Goal: Task Accomplishment & Management: Complete application form

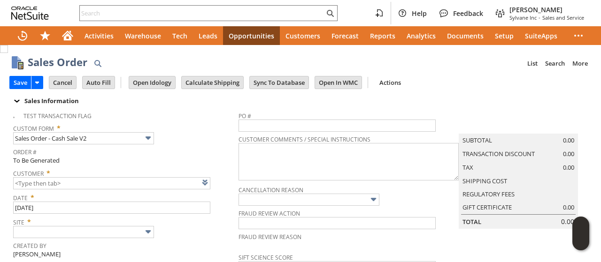
type input "CU1235817 Terry Kartes"
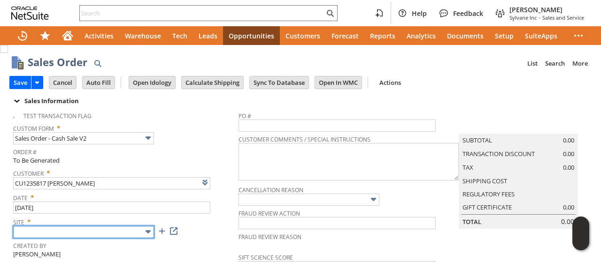
click at [97, 232] on input "text" at bounding box center [83, 232] width 141 height 12
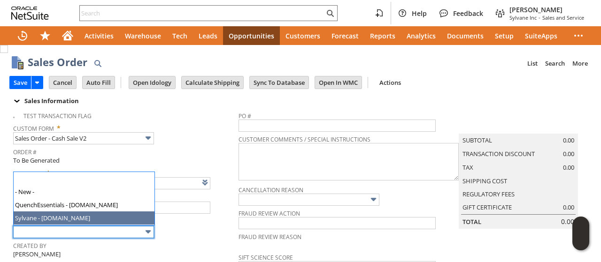
type input "Sylvane - [DOMAIN_NAME]"
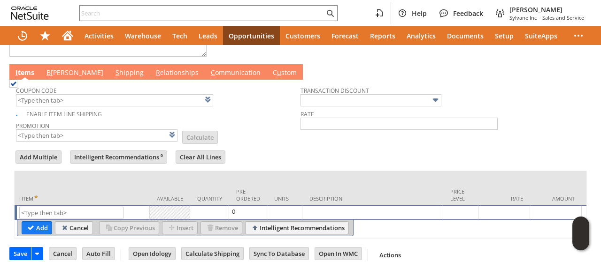
scroll to position [487, 0]
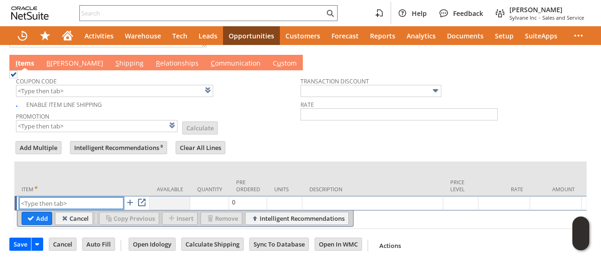
paste input "he6155"
type input "he6155"
click at [34, 215] on input "Add" at bounding box center [37, 219] width 30 height 12
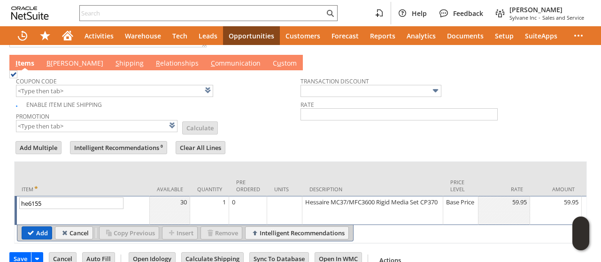
click at [38, 227] on input "Add" at bounding box center [37, 233] width 30 height 12
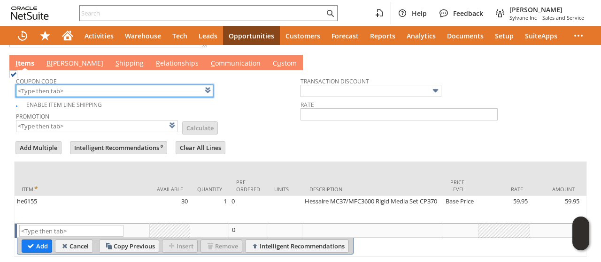
click at [93, 86] on input "text" at bounding box center [114, 91] width 197 height 12
type input "Intelligent Recommendations¹⁰"
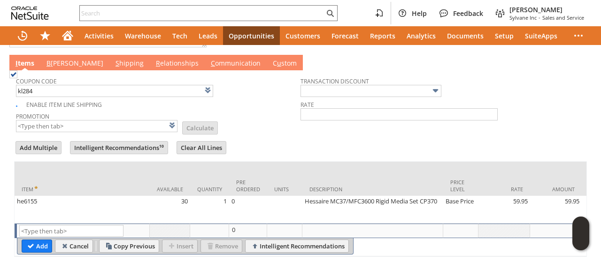
click at [247, 126] on td "Coupon Code kl284 Enable Item Line Shipping Promotion List Calculate Transactio…" at bounding box center [300, 102] width 573 height 65
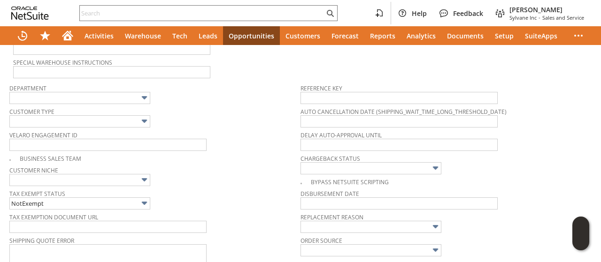
type input "KL284"
type input "Promo Code"
type input "-6.0%"
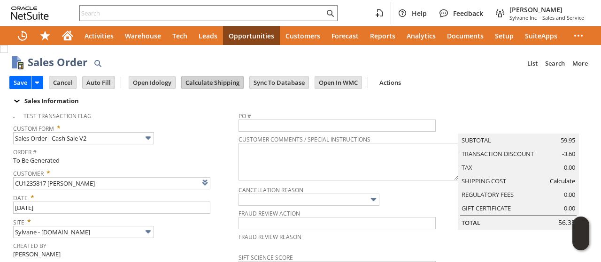
click at [229, 81] on input "Calculate Shipping" at bounding box center [212, 83] width 61 height 12
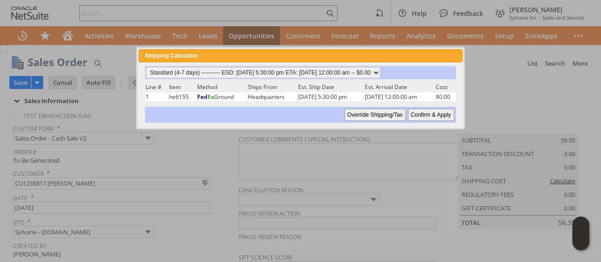
click at [438, 113] on input "Confirm & Apply" at bounding box center [431, 115] width 46 height 12
type input "Add"
type input "Copy Previous"
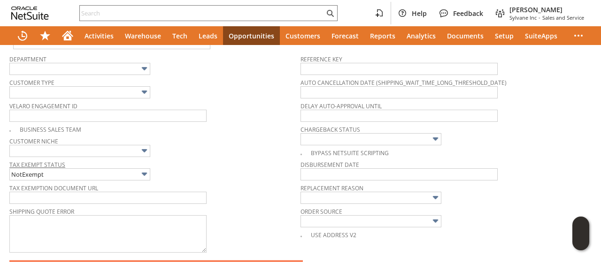
scroll to position [469, 0]
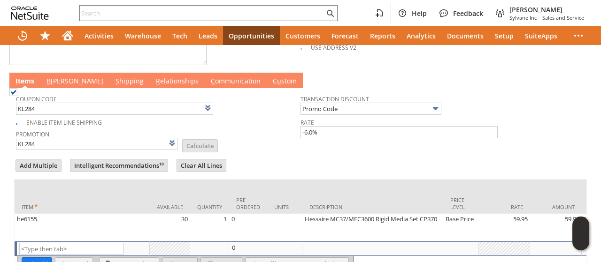
click at [54, 77] on link "B illing" at bounding box center [74, 82] width 61 height 10
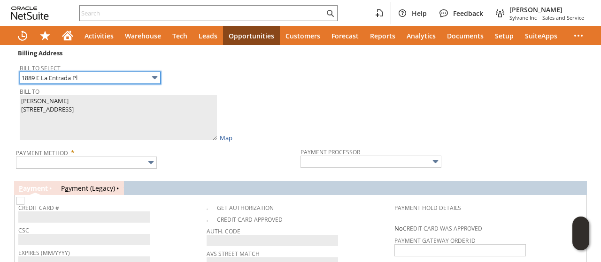
scroll to position [563, 0]
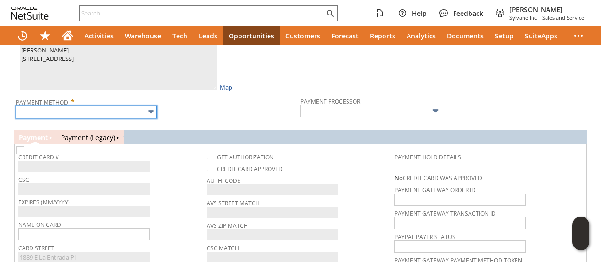
click at [112, 106] on input "text" at bounding box center [86, 112] width 141 height 12
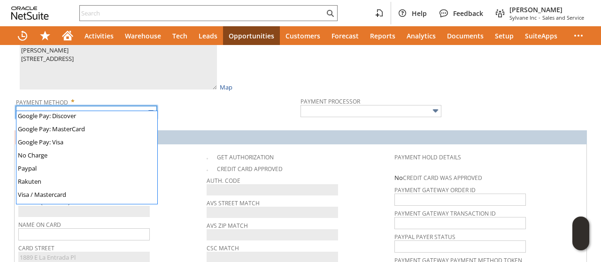
scroll to position [262, 0]
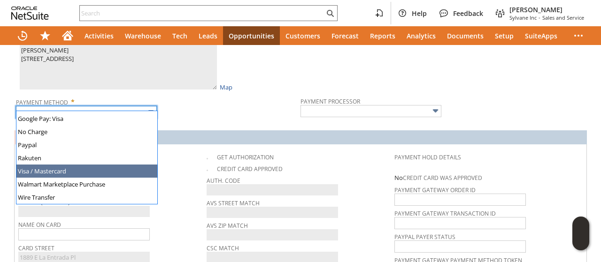
type input "Visa / Mastercard"
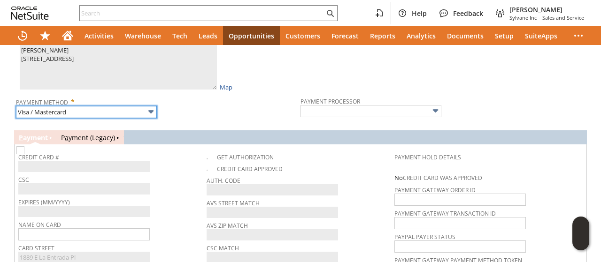
type input "Braintree"
checkbox input "true"
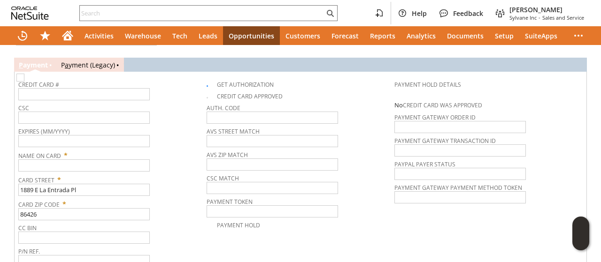
scroll to position [657, 0]
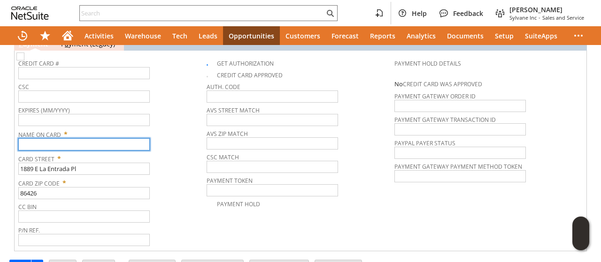
paste input "Terry Kartes"
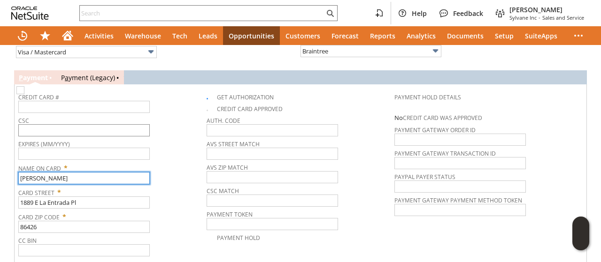
scroll to position [610, 0]
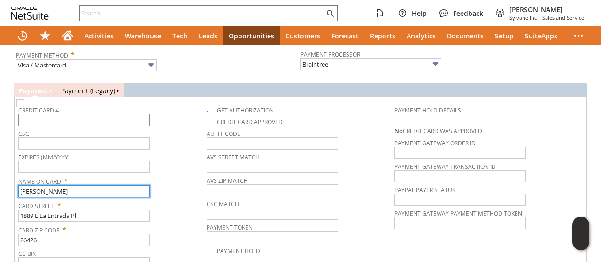
type input "Terry Kartes"
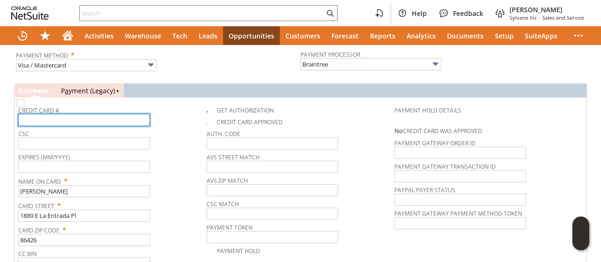
click at [90, 115] on input "text" at bounding box center [83, 120] width 131 height 12
type input "4428680001236038"
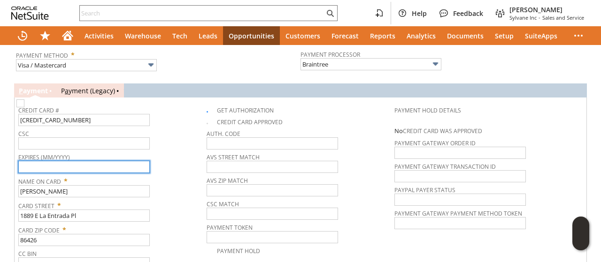
click at [132, 161] on input "text" at bounding box center [83, 167] width 131 height 12
type input "02/2027"
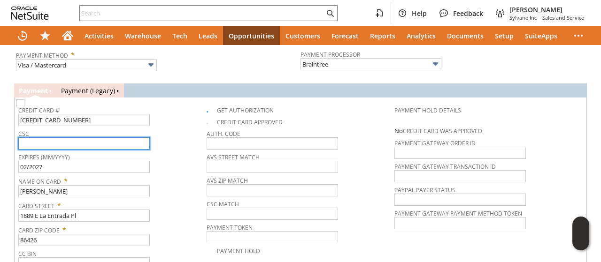
click at [132, 138] on input "text" at bounding box center [83, 144] width 131 height 12
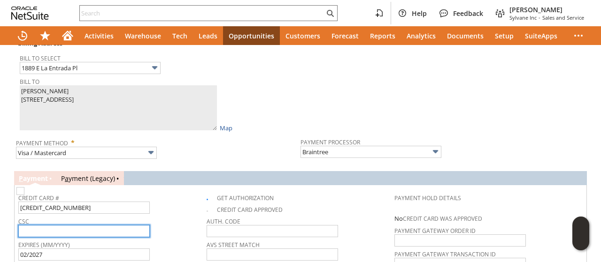
scroll to position [563, 0]
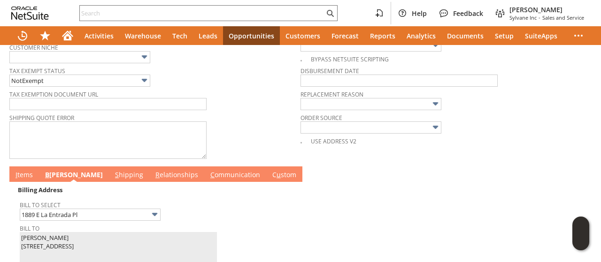
type input "839"
click at [29, 170] on link "I tems" at bounding box center [24, 175] width 22 height 10
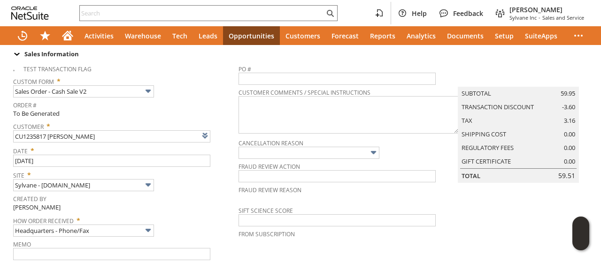
scroll to position [0, 0]
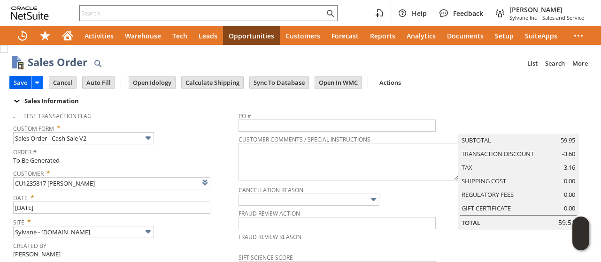
click at [16, 80] on input "Save" at bounding box center [20, 83] width 21 height 12
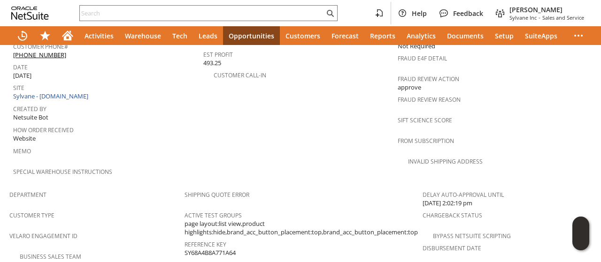
scroll to position [398, 0]
